Goal: Task Accomplishment & Management: Manage account settings

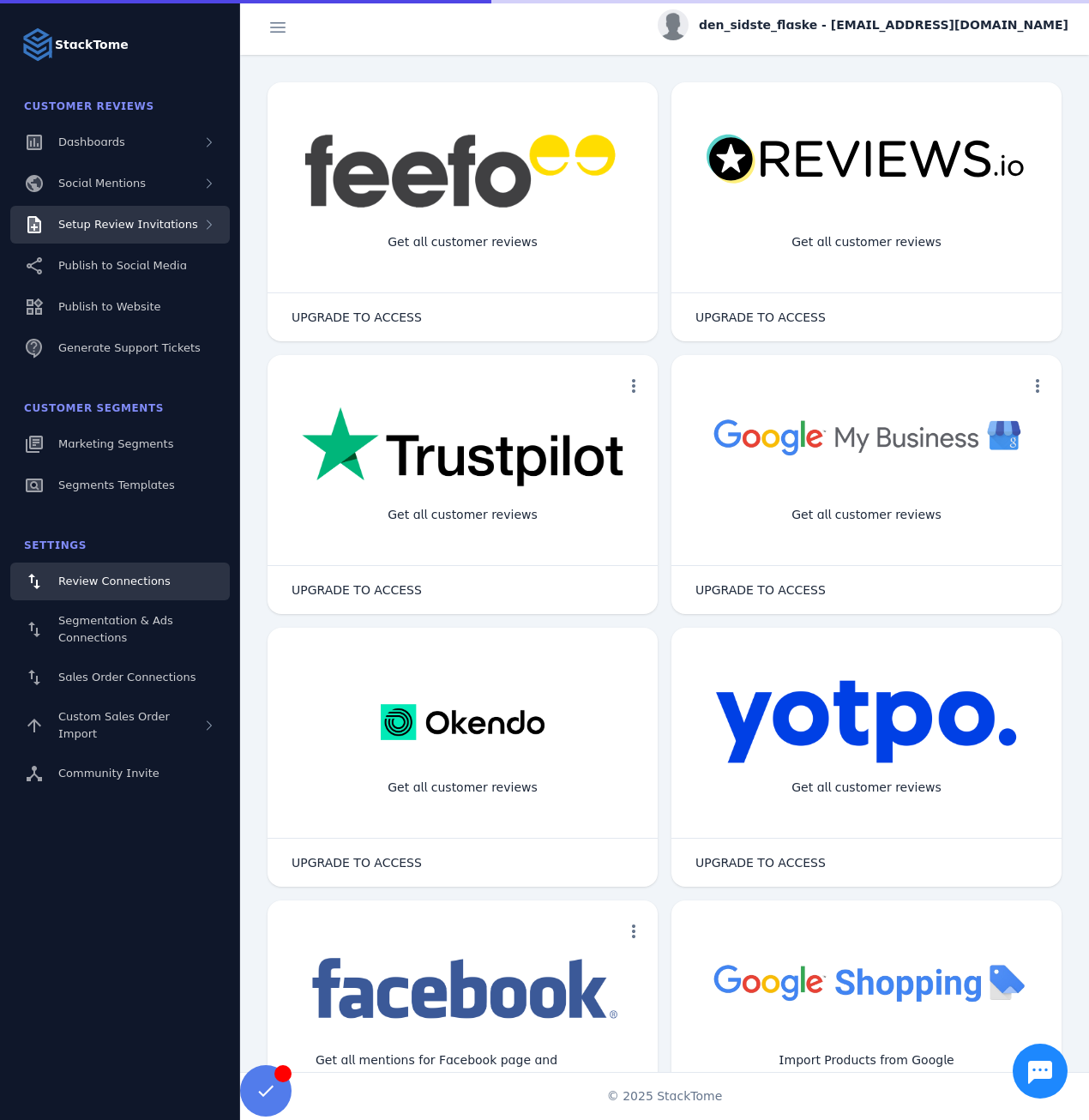
click at [129, 223] on span "Setup Review Invitations" at bounding box center [128, 225] width 140 height 13
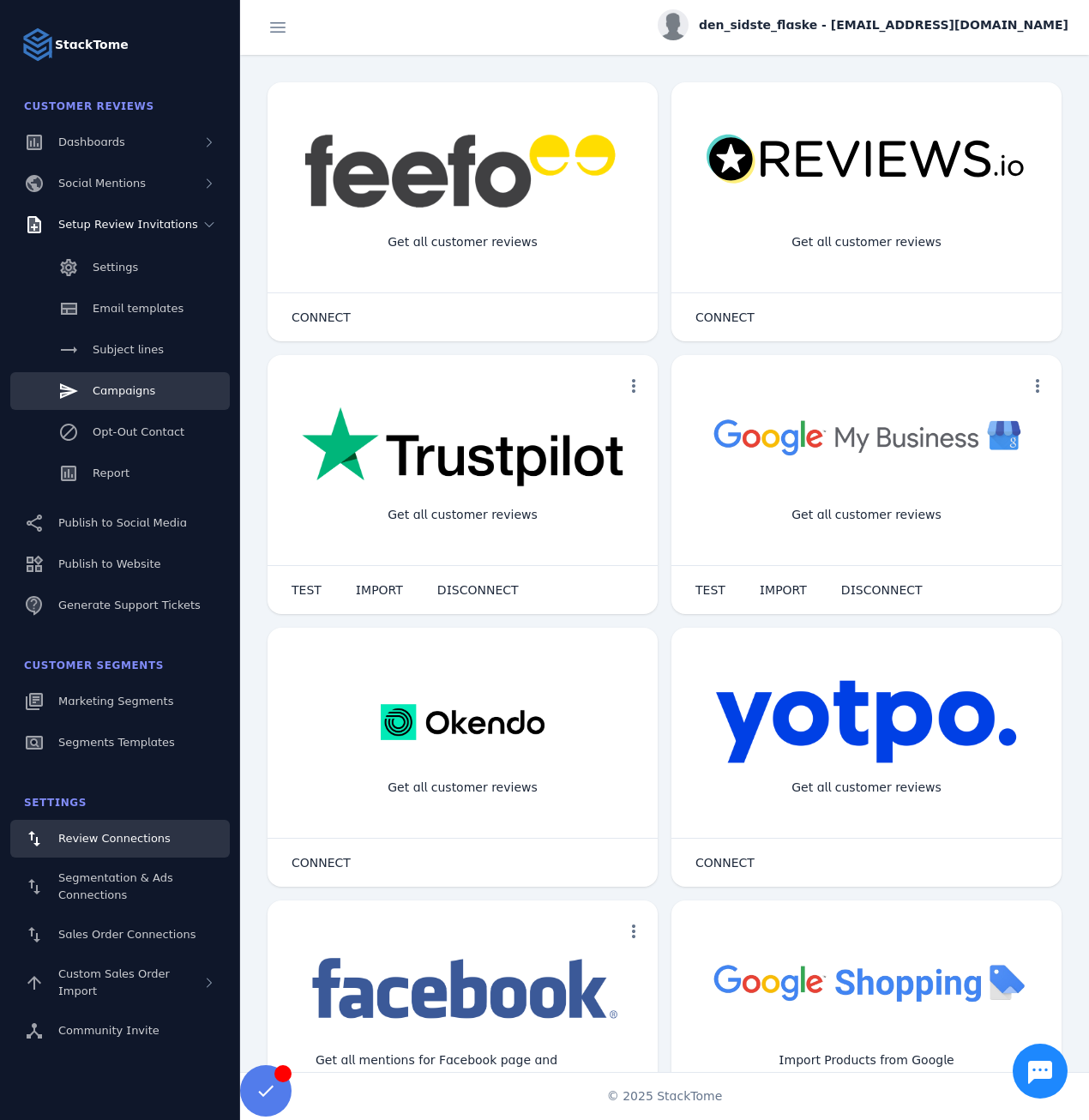
click at [123, 393] on span "Campaigns" at bounding box center [124, 390] width 63 height 13
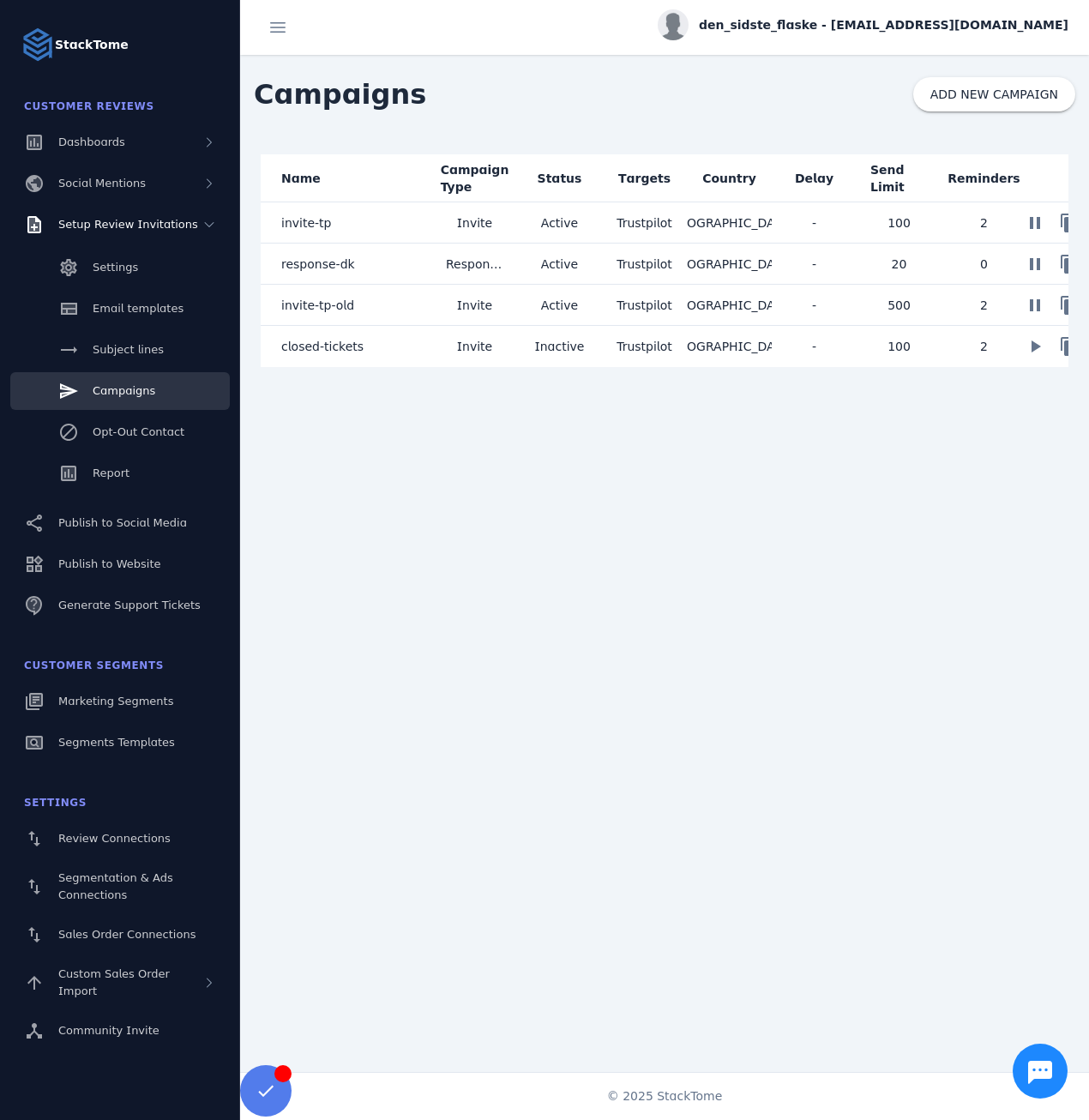
click at [916, 31] on span "den_sidste_flaske - [EMAIL_ADDRESS][DOMAIN_NAME]" at bounding box center [884, 25] width 369 height 18
click at [994, 163] on span "Sign out" at bounding box center [1014, 165] width 50 height 21
